Goal: Transaction & Acquisition: Purchase product/service

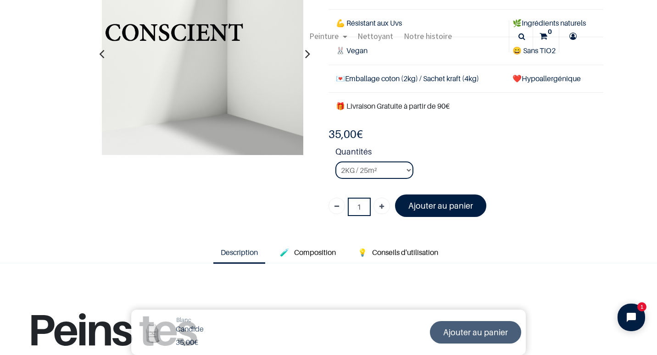
scroll to position [76, 0]
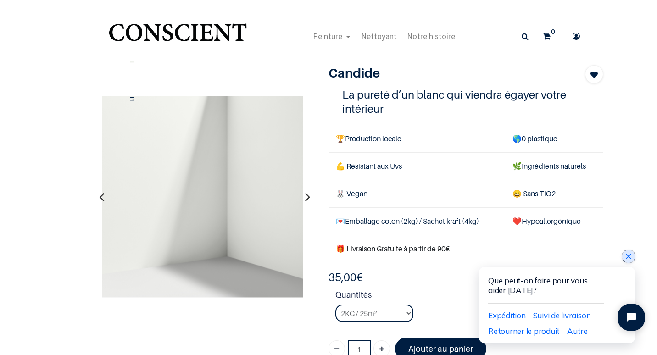
click at [627, 259] on icon "Close chat widget" at bounding box center [628, 256] width 9 height 9
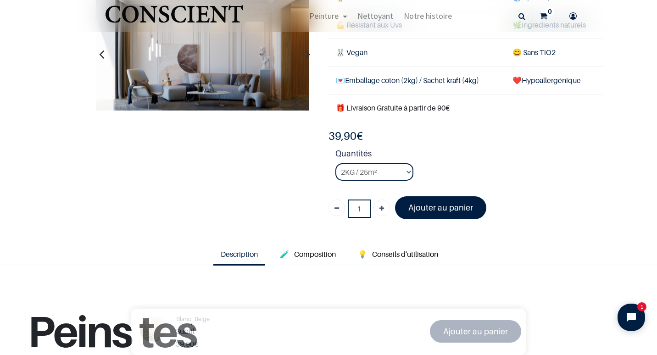
scroll to position [190, 0]
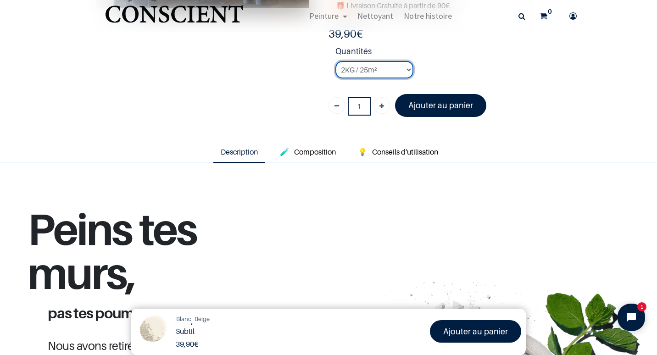
click at [384, 70] on select "2KG / 25m² 4KG / 50m² 8KG / 100m² Testeur" at bounding box center [375, 69] width 78 height 17
select select "126"
click at [336, 61] on select "2KG / 25m² 4KG / 50m² 8KG / 100m² Testeur" at bounding box center [375, 69] width 78 height 17
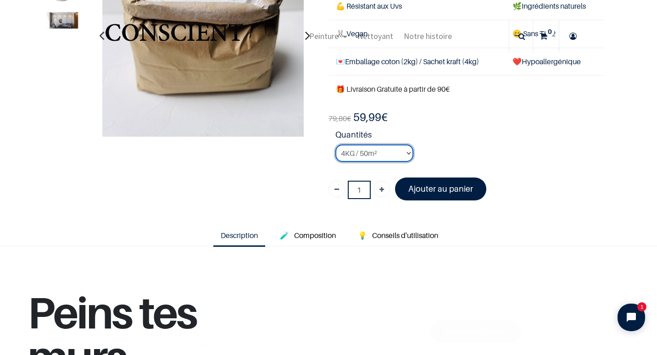
scroll to position [94, 0]
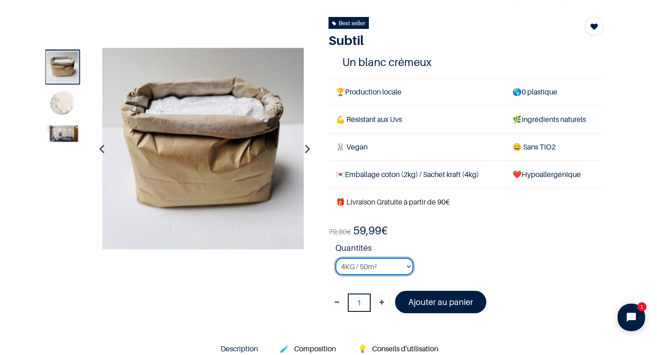
scroll to position [49, 0]
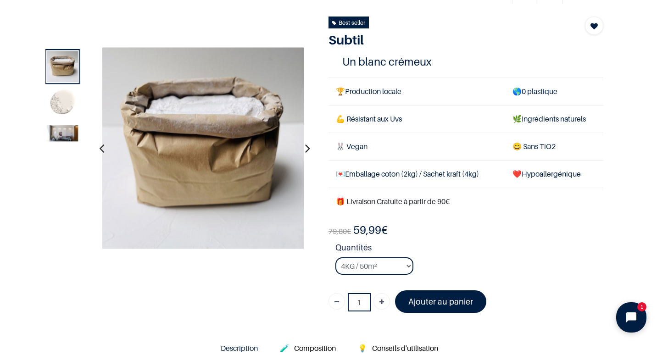
click at [634, 317] on icon "Open chat widget" at bounding box center [637, 318] width 14 height 14
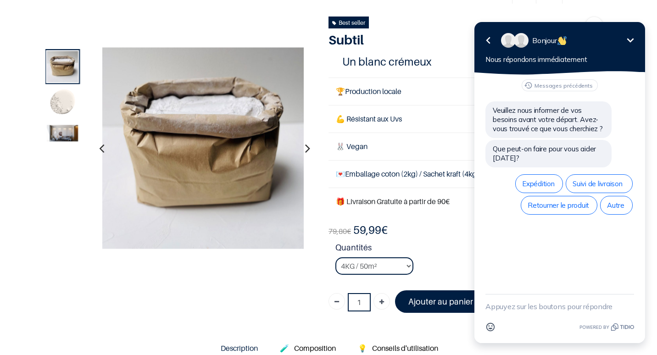
click at [634, 36] on icon "Réduire" at bounding box center [630, 40] width 11 height 11
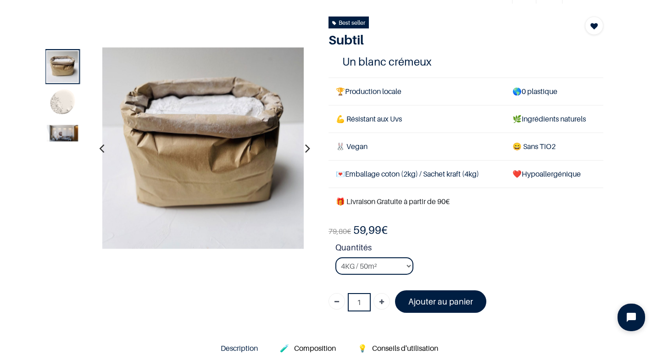
scroll to position [0, 0]
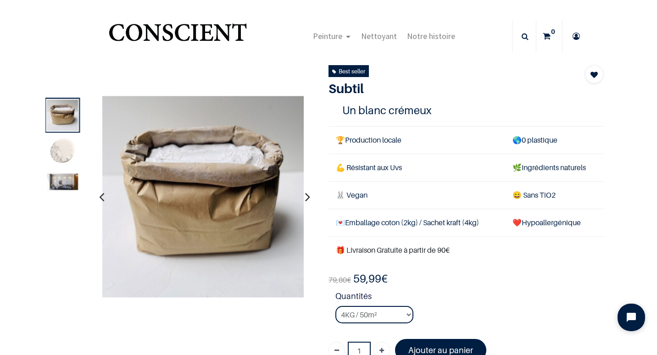
click at [56, 179] on img at bounding box center [62, 182] width 31 height 17
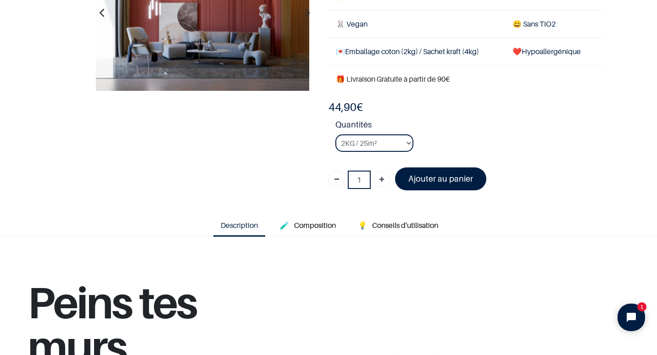
scroll to position [133, 0]
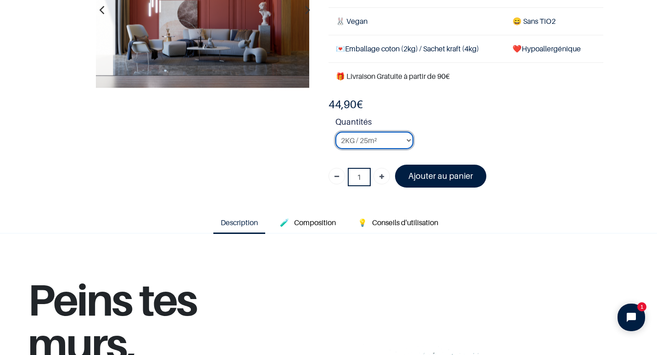
click at [390, 137] on select "2KG / 25m² 4KG / 50m² 8KG / 100m² Testeur" at bounding box center [375, 140] width 78 height 17
click at [521, 146] on li "Quantités 2KG / 25m² 4KG / 50m² 8KG / 100m² Testeur" at bounding box center [470, 136] width 268 height 41
